Goal: Task Accomplishment & Management: Use online tool/utility

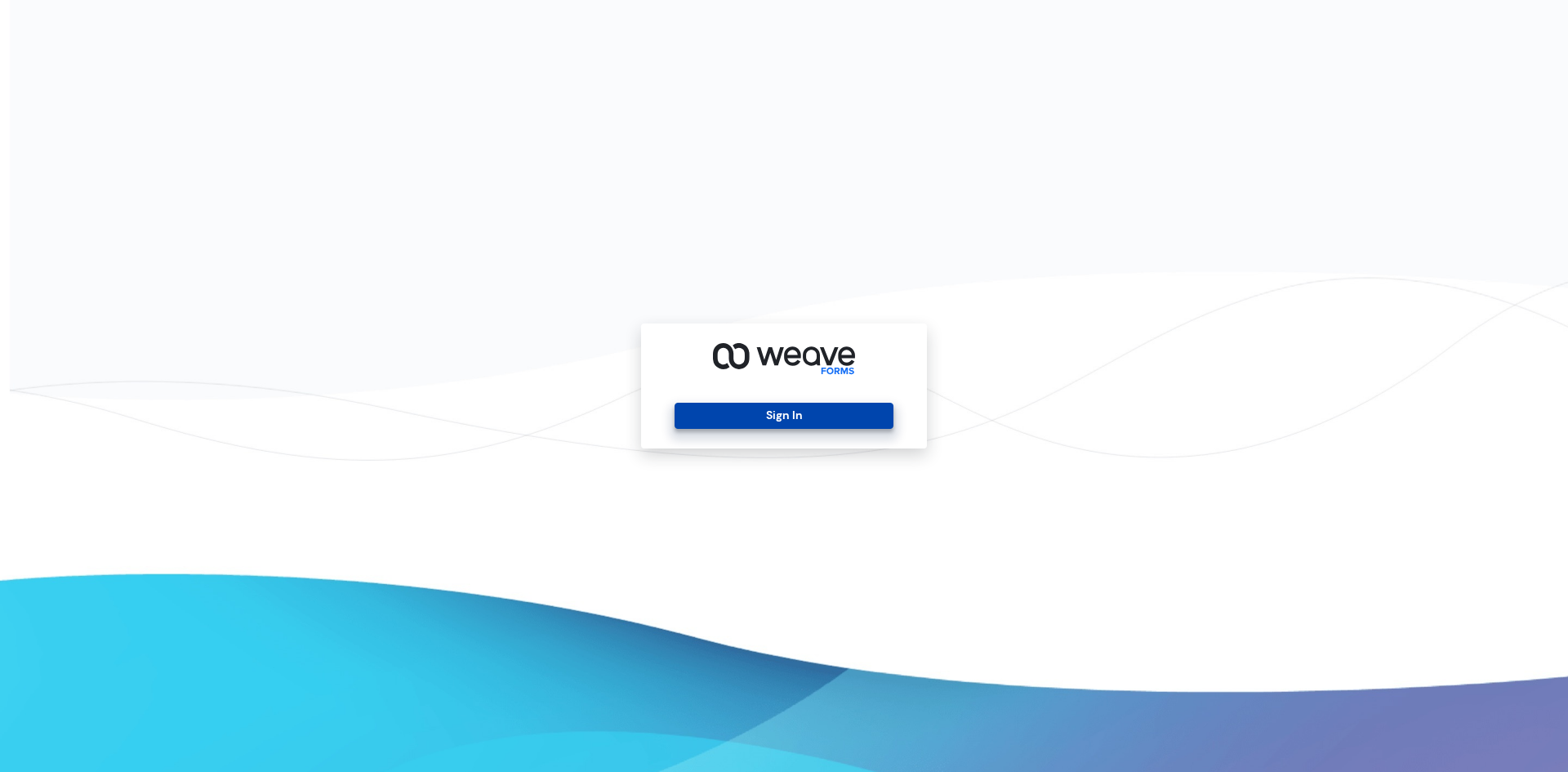
click at [717, 409] on button "Sign In" at bounding box center [783, 416] width 218 height 26
